Goal: Task Accomplishment & Management: Manage account settings

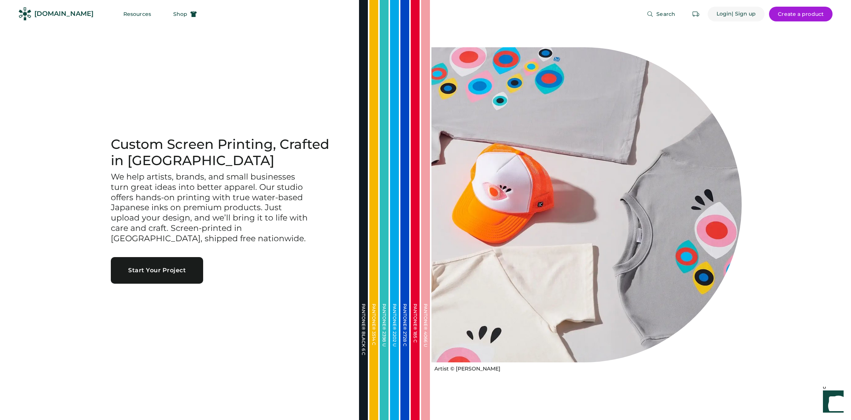
click at [730, 17] on div "Login" at bounding box center [725, 13] width 16 height 7
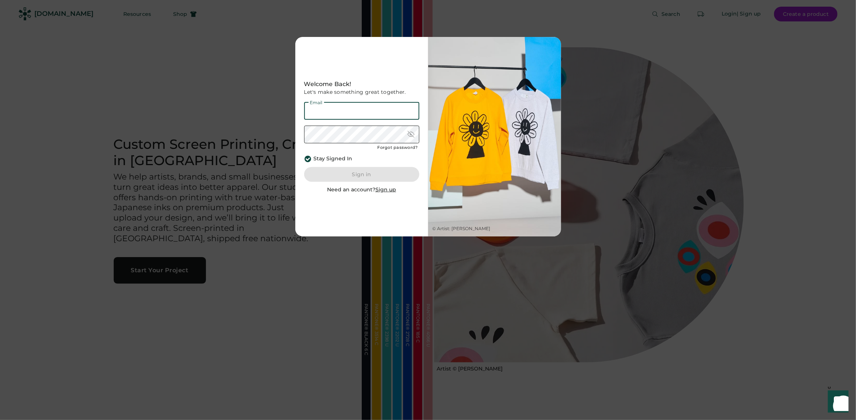
click at [416, 108] on input "email" at bounding box center [361, 111] width 115 height 18
click at [405, 117] on input "email" at bounding box center [361, 111] width 115 height 18
click at [394, 116] on input "email" at bounding box center [361, 111] width 115 height 18
type input "**********"
click at [399, 148] on div "Forgot password?" at bounding box center [398, 148] width 40 height 6
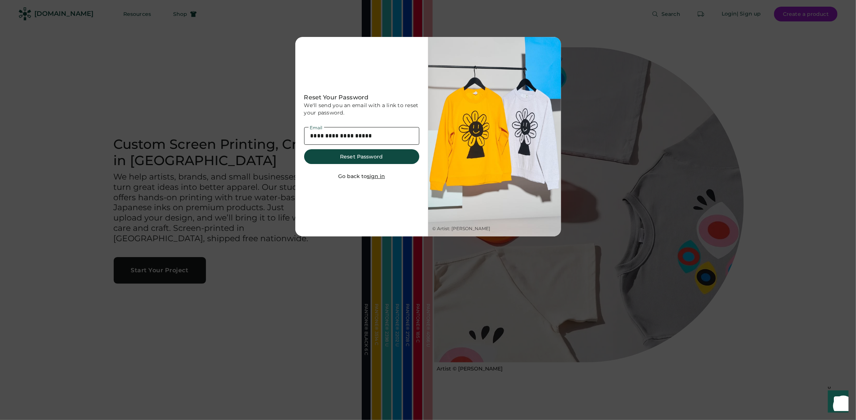
click at [386, 129] on input "**********" at bounding box center [361, 136] width 115 height 18
click at [385, 161] on button "Reset Password" at bounding box center [361, 156] width 115 height 15
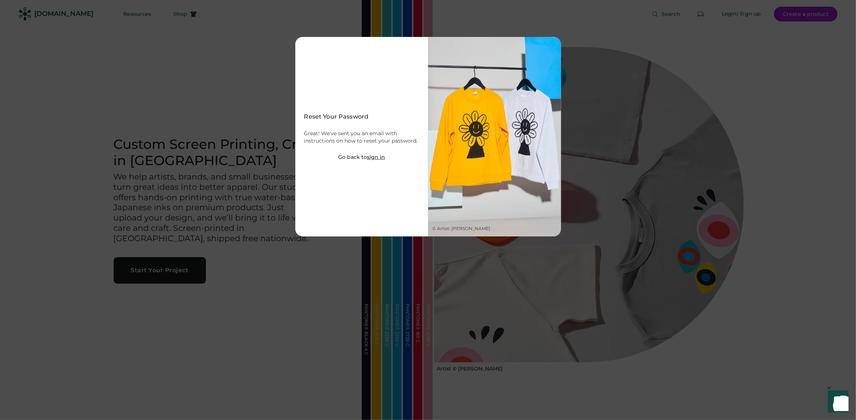
click at [191, 92] on div at bounding box center [428, 210] width 856 height 420
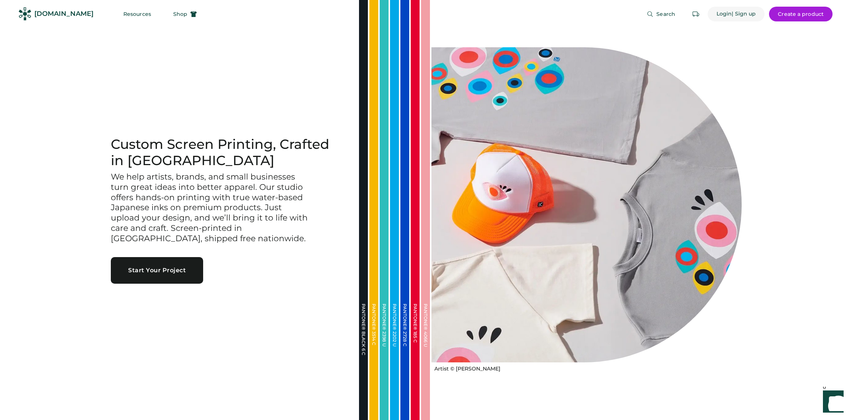
drag, startPoint x: 730, startPoint y: 12, endPoint x: 723, endPoint y: 18, distance: 9.9
click at [731, 12] on div "Login" at bounding box center [725, 13] width 16 height 7
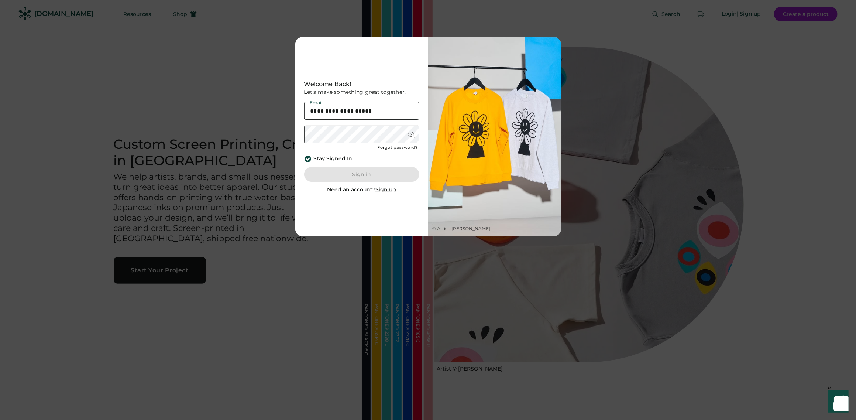
click at [767, 160] on div at bounding box center [428, 210] width 856 height 420
